Goal: Check status: Check status

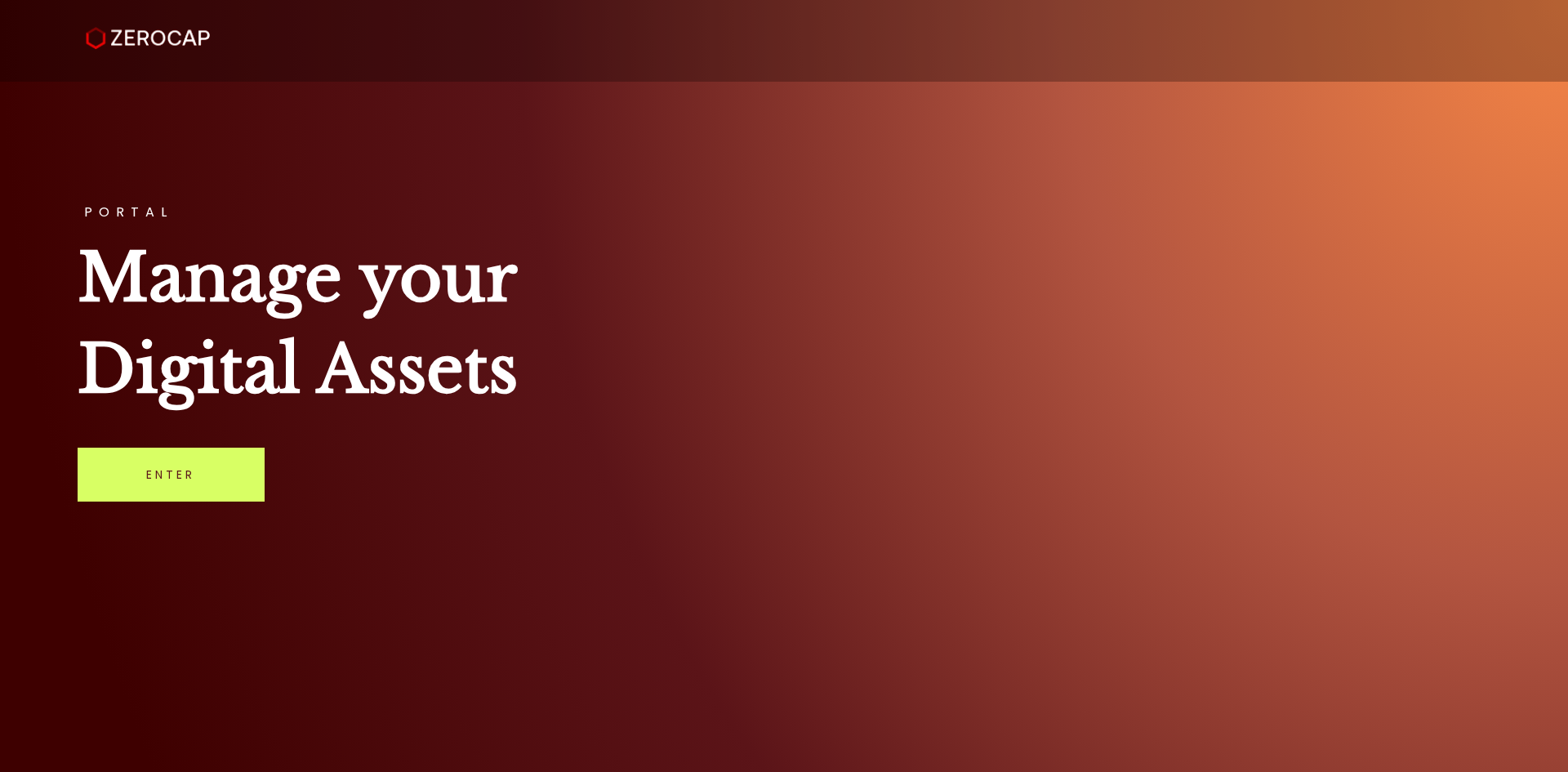
click at [134, 477] on link "Enter" at bounding box center [171, 474] width 187 height 54
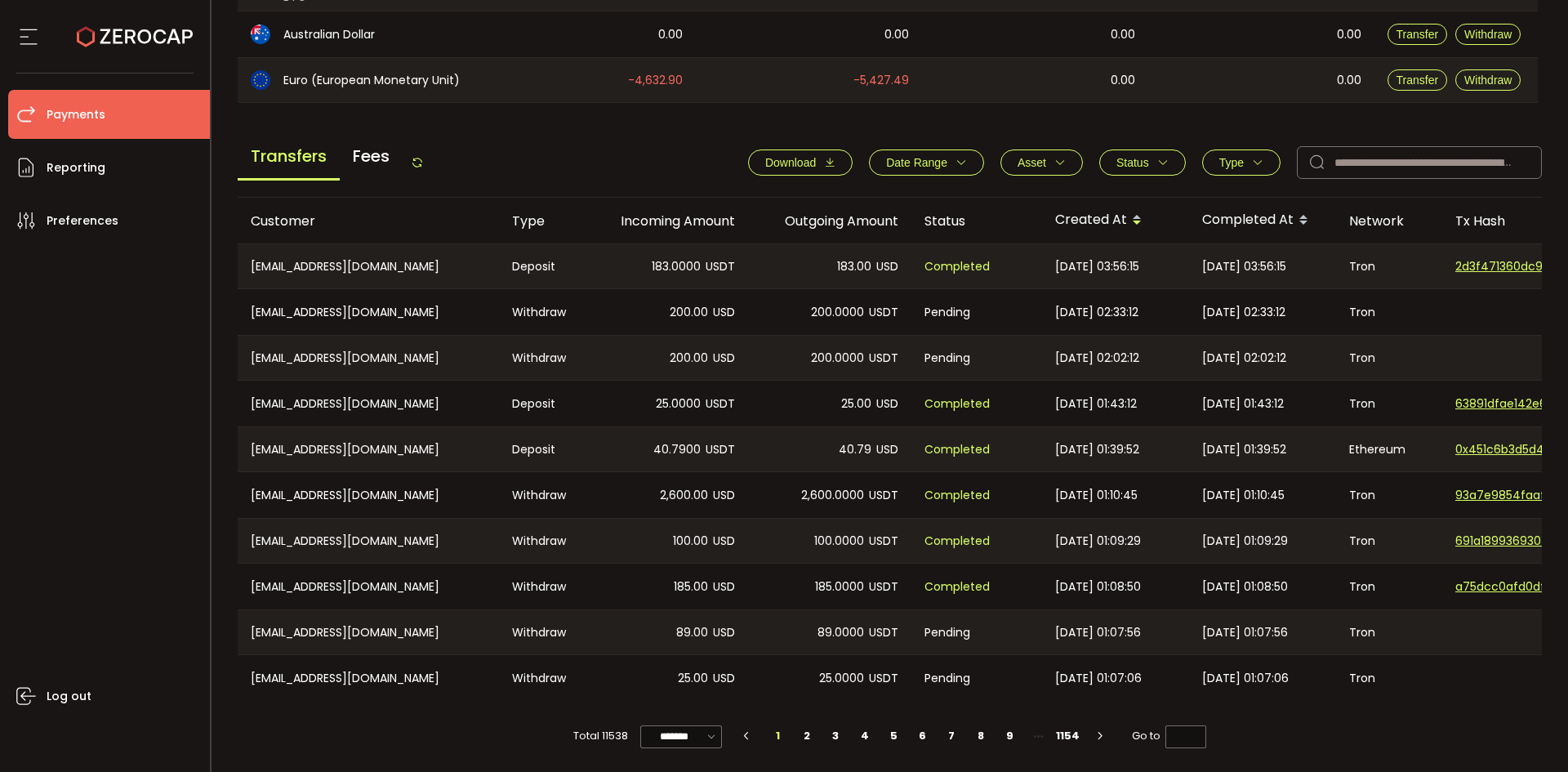
scroll to position [552, 0]
click at [1157, 159] on icon "button" at bounding box center [1163, 163] width 12 height 12
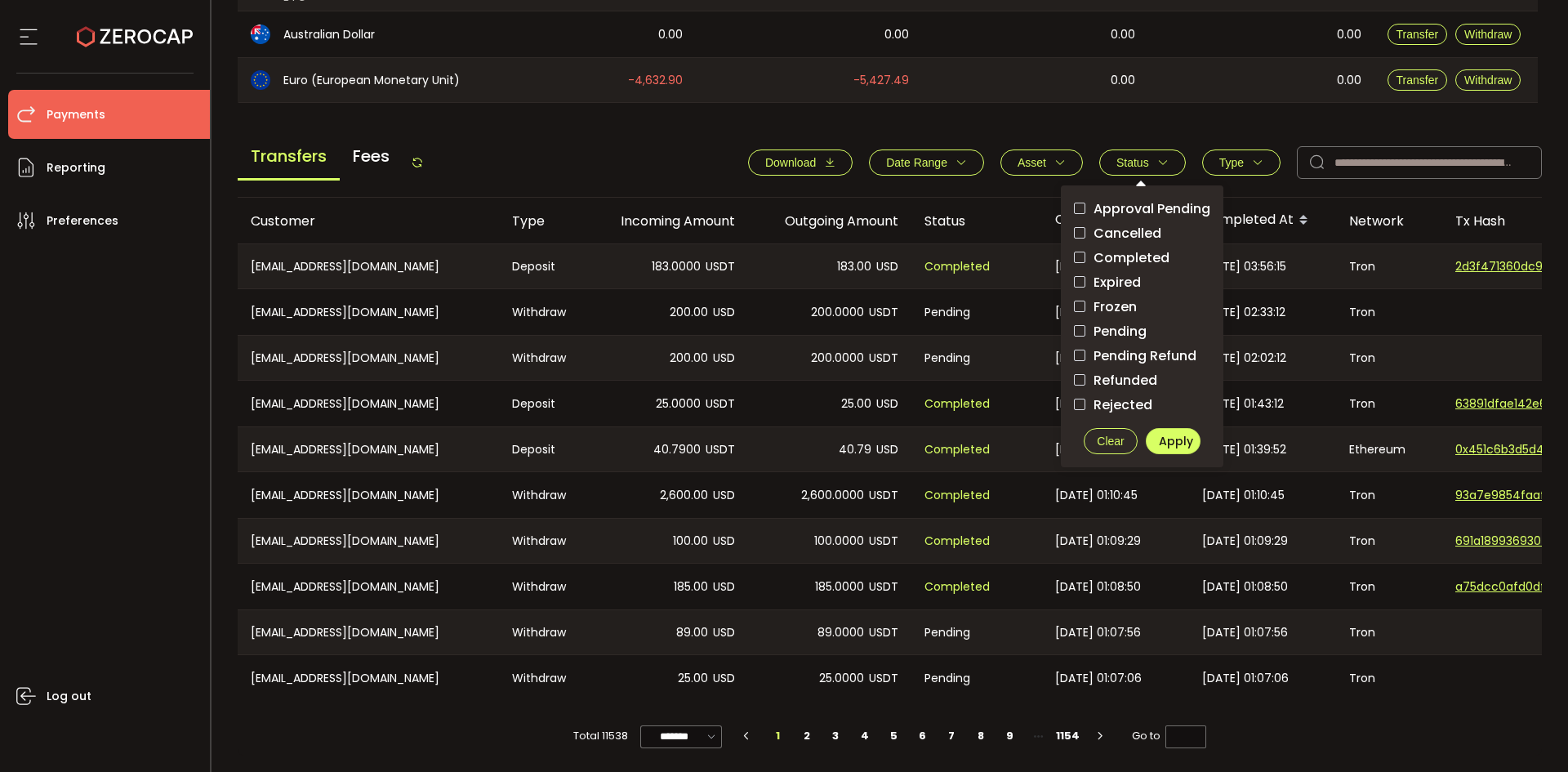
click at [1105, 331] on span "Pending" at bounding box center [1116, 332] width 61 height 16
click at [1168, 433] on span "Apply" at bounding box center [1175, 441] width 35 height 17
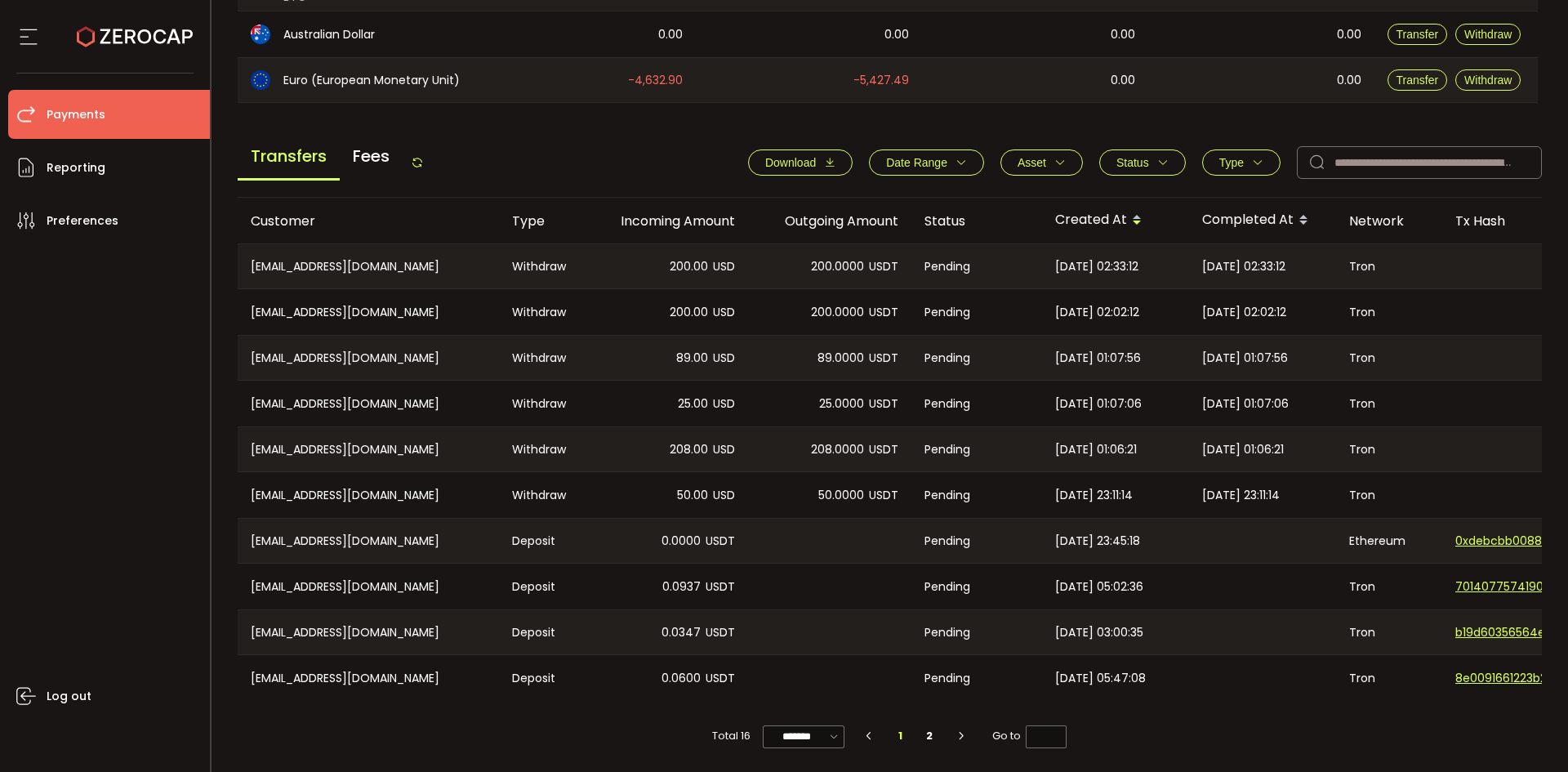
click at [1143, 159] on span "Status" at bounding box center [1132, 162] width 33 height 13
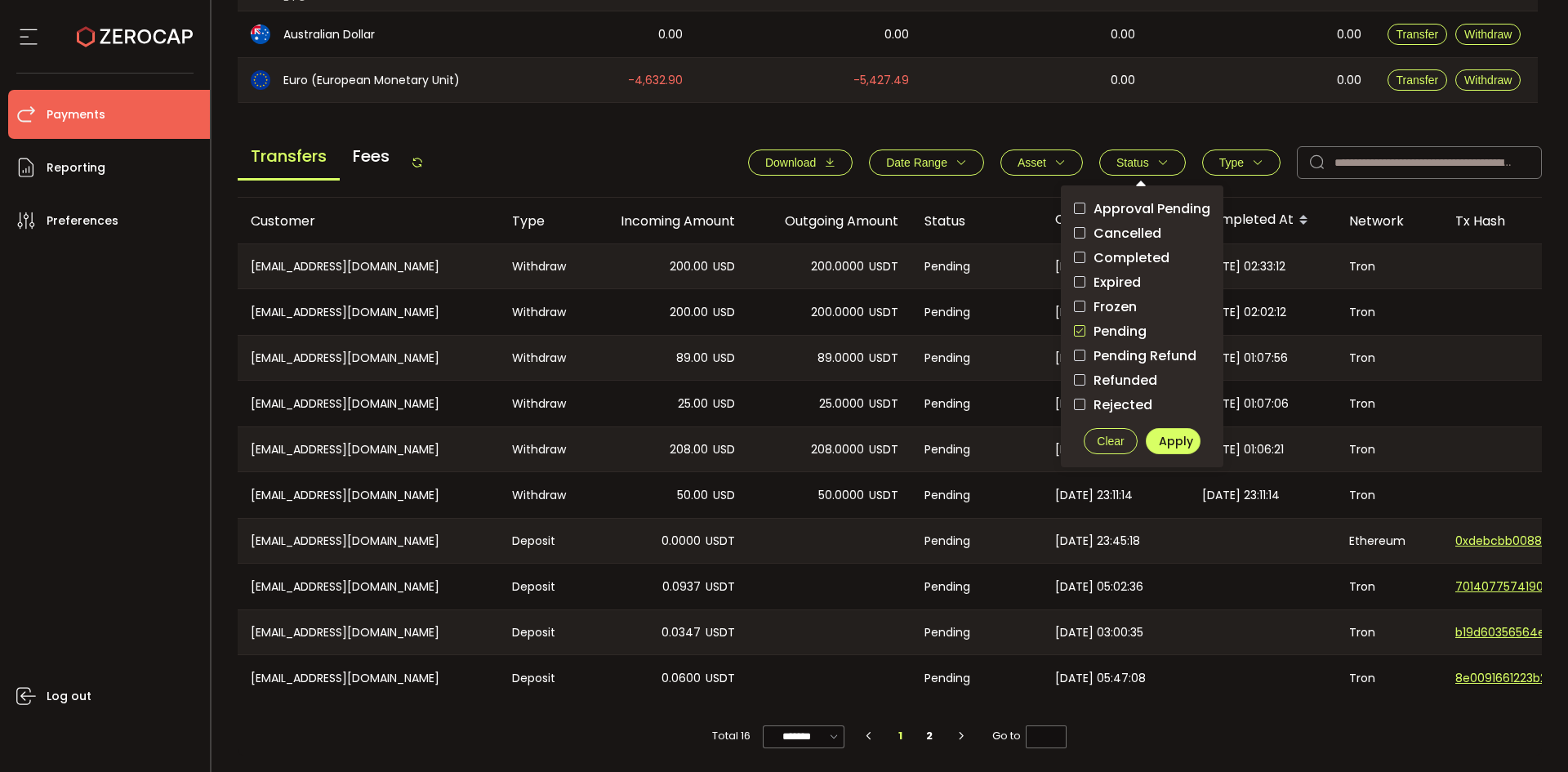
click at [1103, 439] on span "Clear" at bounding box center [1109, 440] width 27 height 13
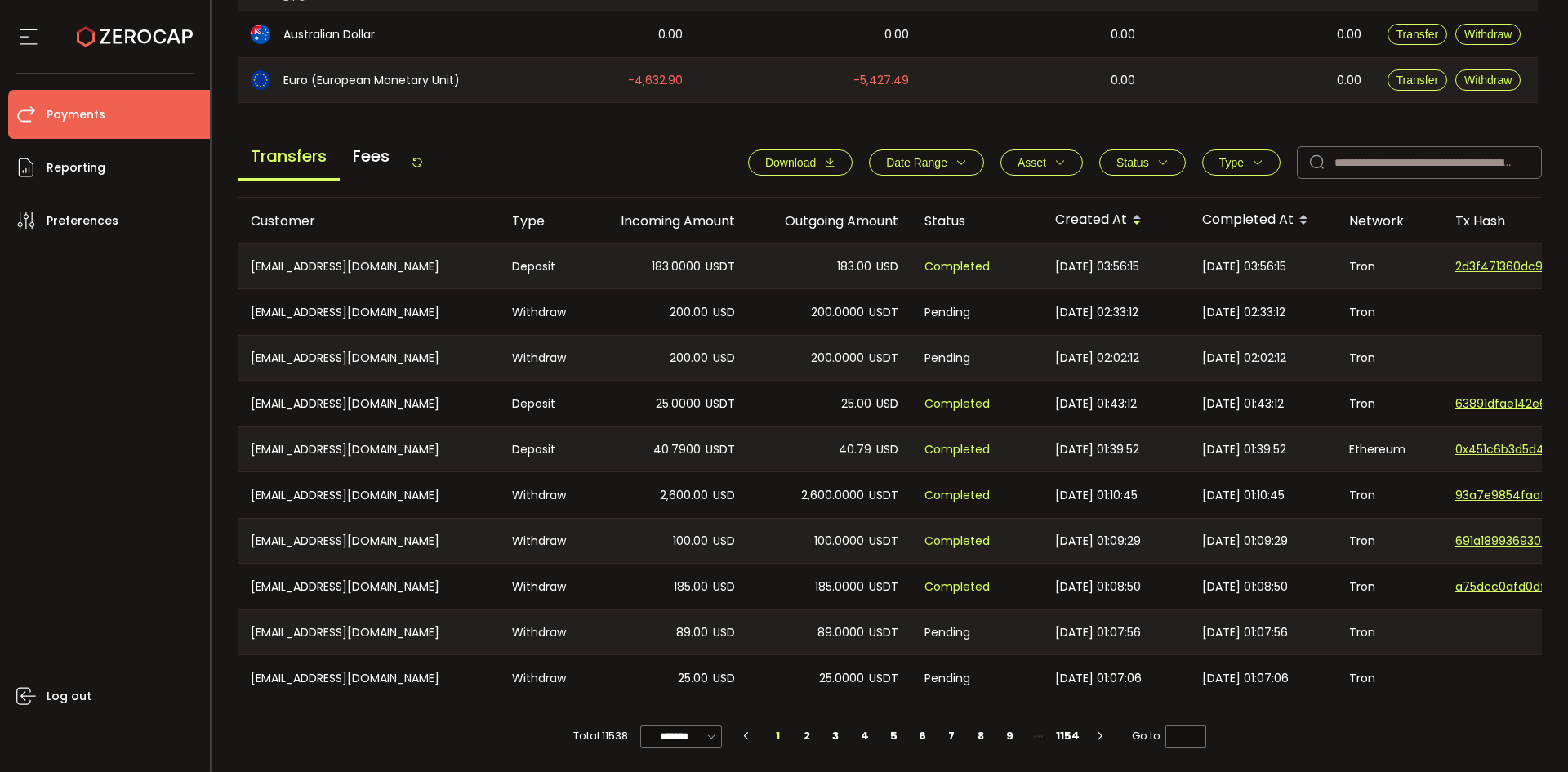
click at [423, 164] on div "Transfers Fees" at bounding box center [331, 162] width 187 height 37
click at [413, 149] on div "Transfers Fees" at bounding box center [331, 162] width 187 height 37
drag, startPoint x: 424, startPoint y: 155, endPoint x: 533, endPoint y: 215, distance: 124.4
click at [423, 156] on icon at bounding box center [416, 162] width 13 height 13
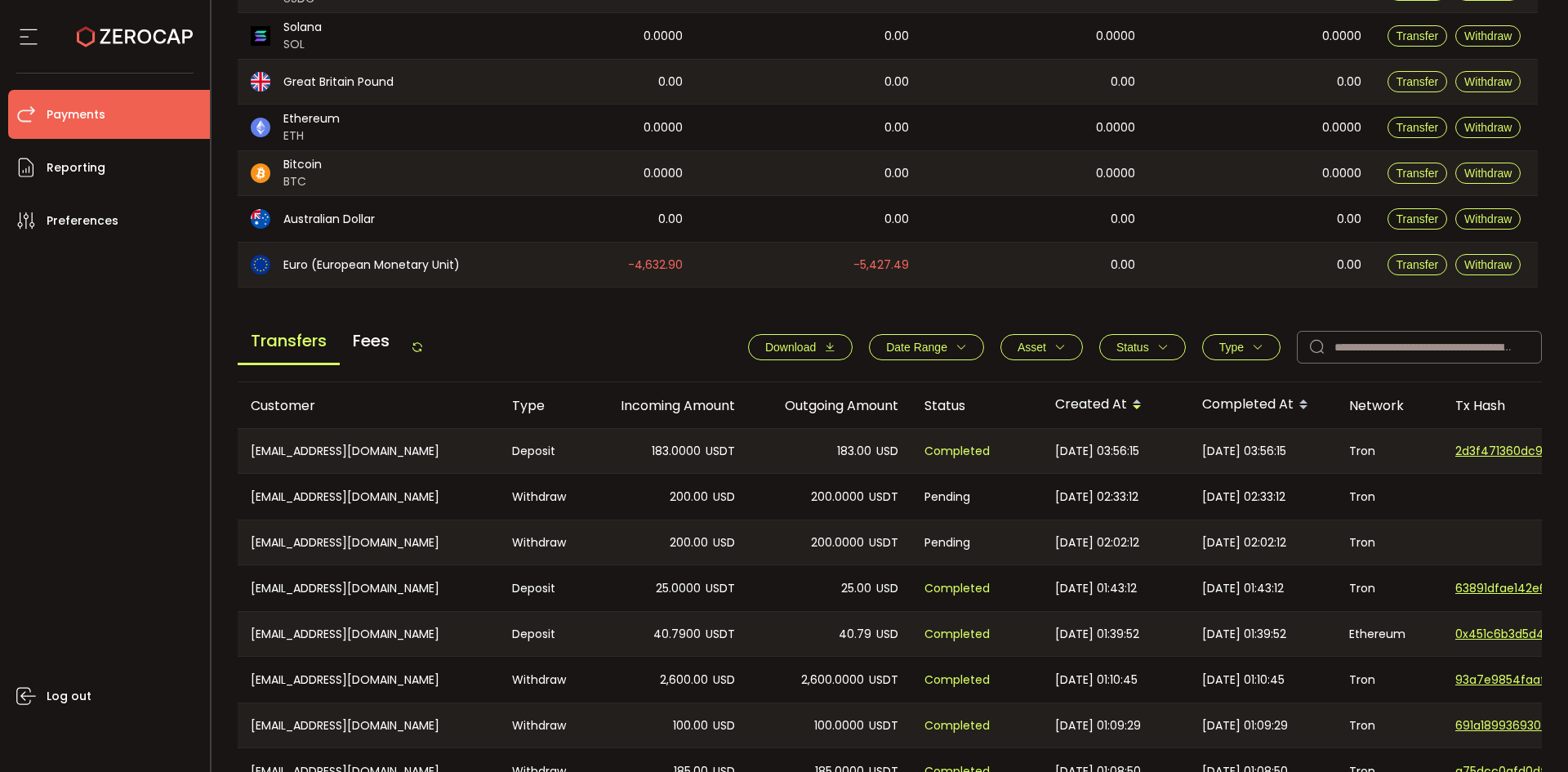
scroll to position [545, 0]
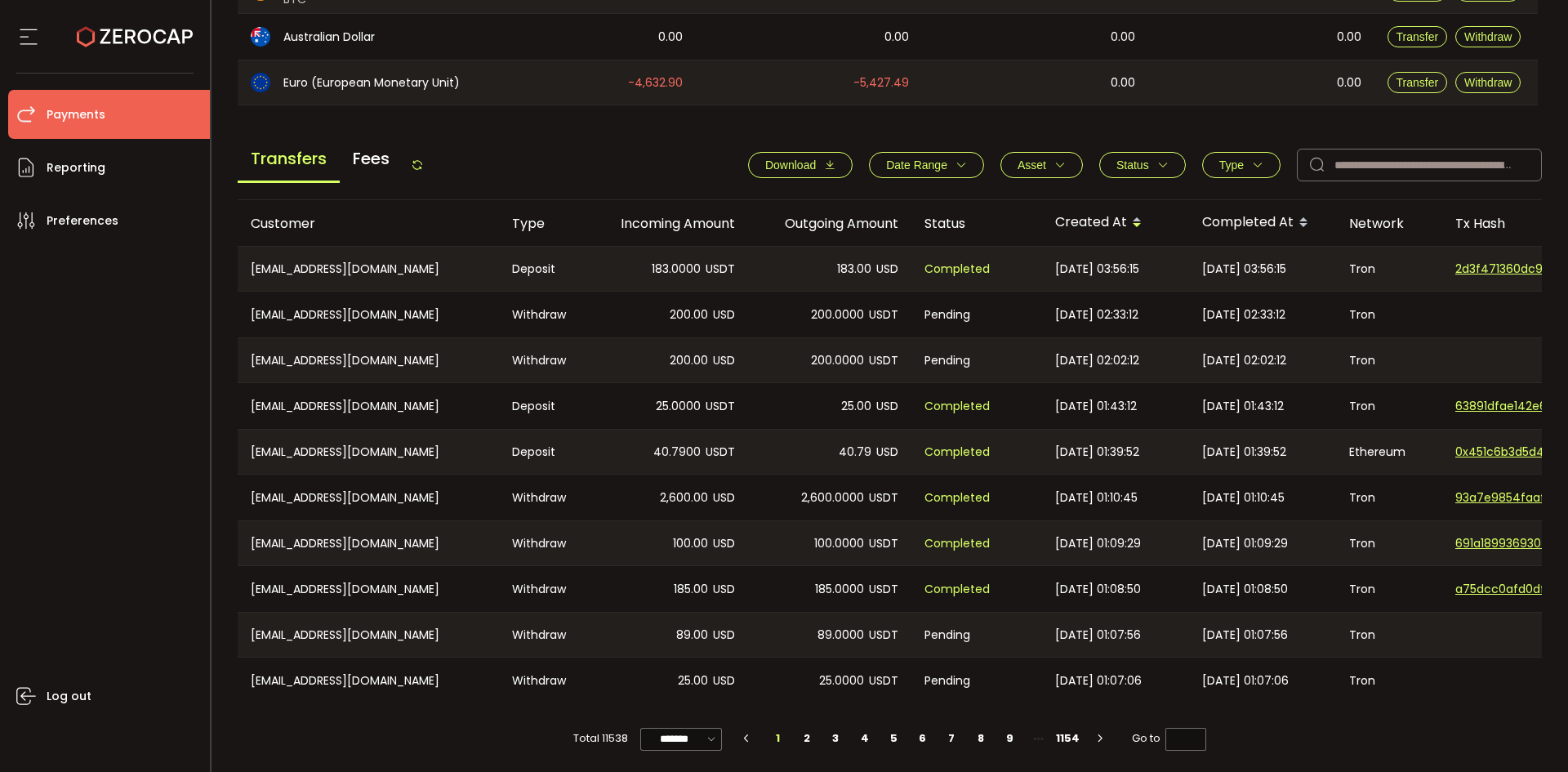
drag, startPoint x: 417, startPoint y: 163, endPoint x: 437, endPoint y: 162, distance: 20.0
click at [417, 163] on icon at bounding box center [416, 165] width 13 height 13
